Goal: Navigation & Orientation: Find specific page/section

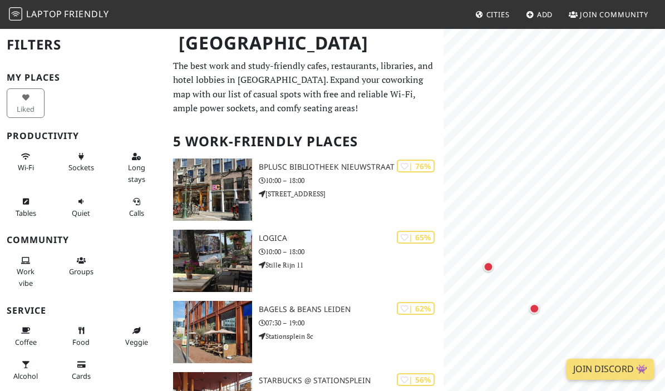
click at [430, 120] on div "Leiden Filters My Places Liked Productivity Wi-Fi Sockets Long stays Tables Qui…" at bounding box center [332, 307] width 665 height 558
click at [484, 268] on div "Map marker" at bounding box center [486, 267] width 10 height 10
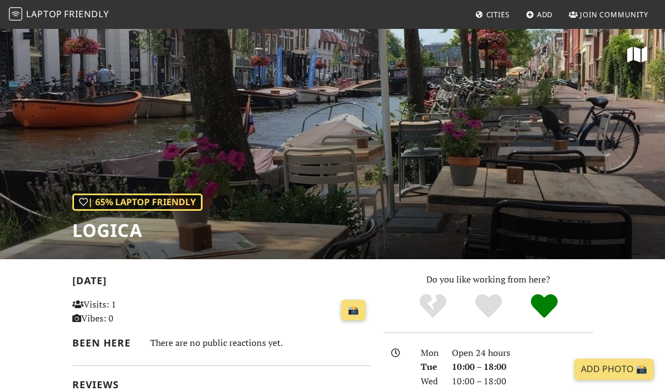
click at [40, 11] on span "Laptop" at bounding box center [44, 14] width 36 height 12
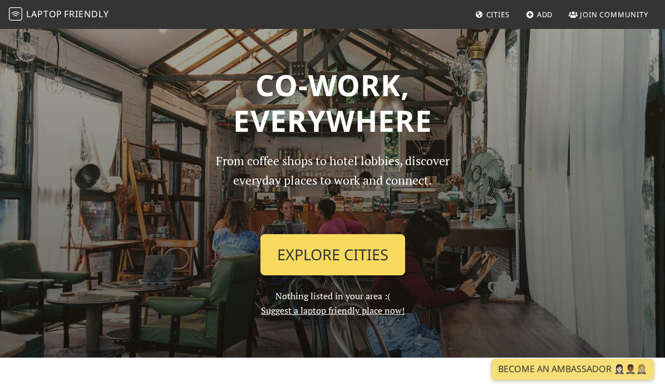
click at [342, 256] on link "Explore Cities" at bounding box center [332, 254] width 145 height 41
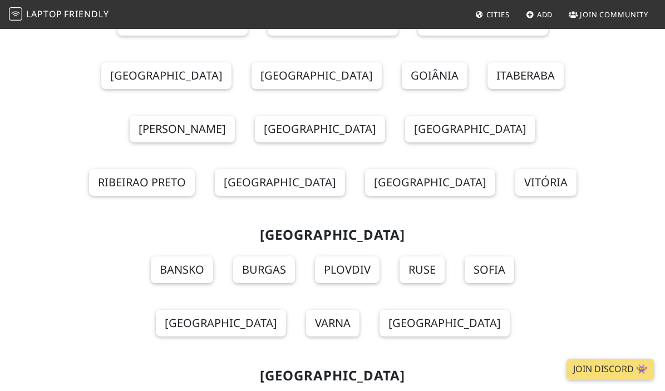
scroll to position [1635, 0]
